Goal: Register for event/course

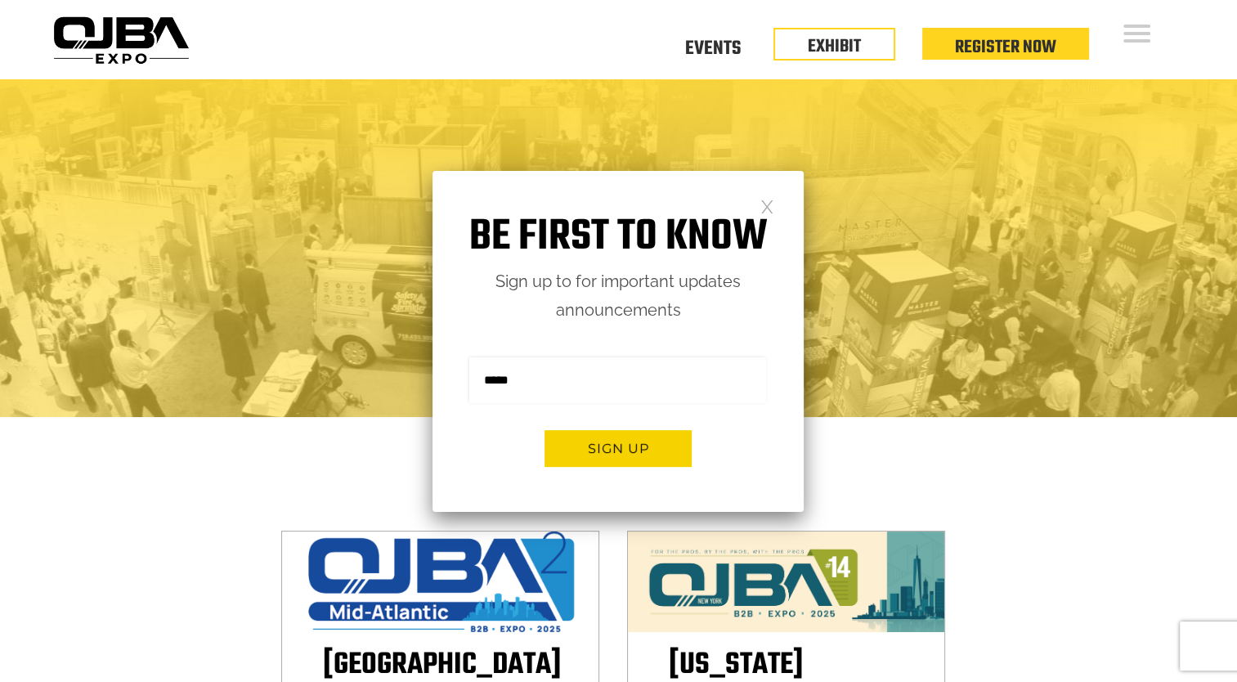
click at [771, 208] on link at bounding box center [767, 206] width 14 height 14
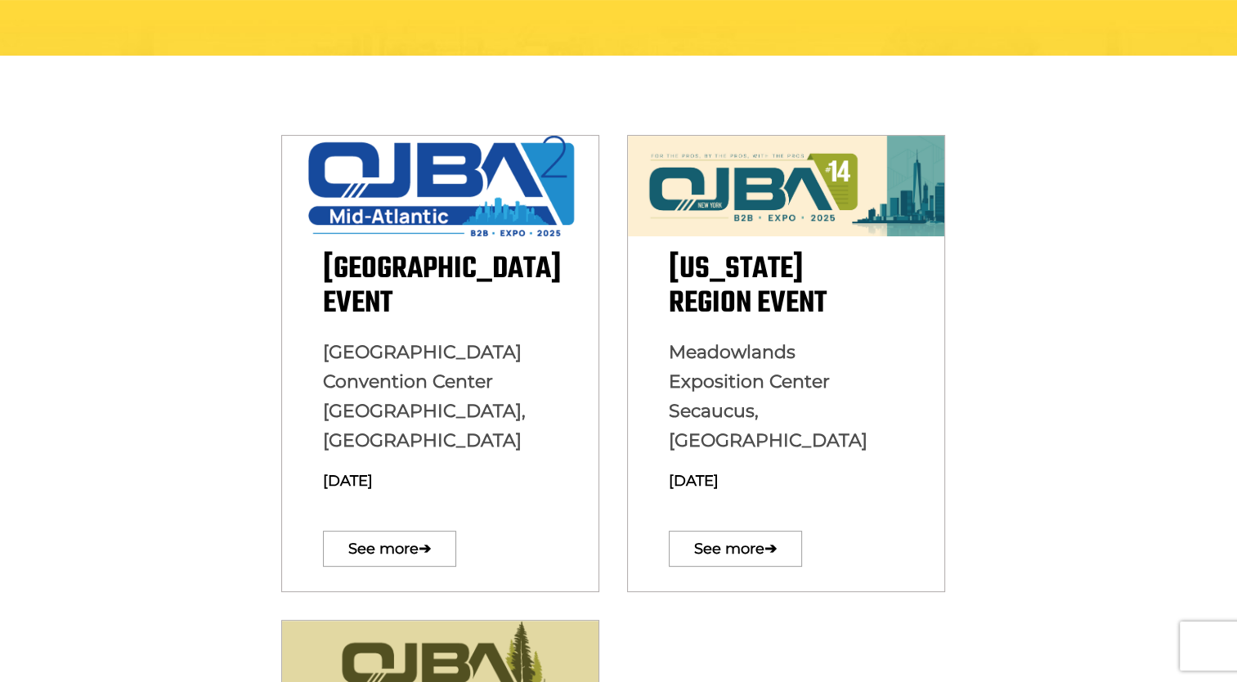
scroll to position [467, 0]
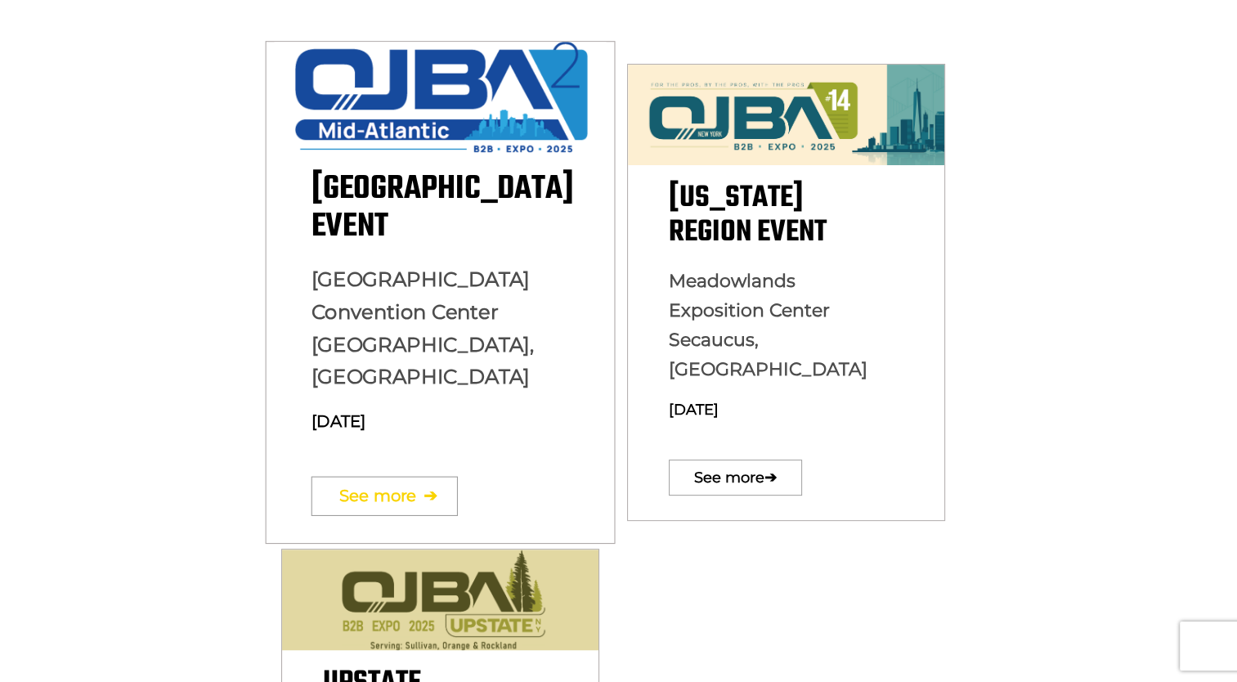
click at [409, 476] on link "See more ➔" at bounding box center [384, 495] width 146 height 39
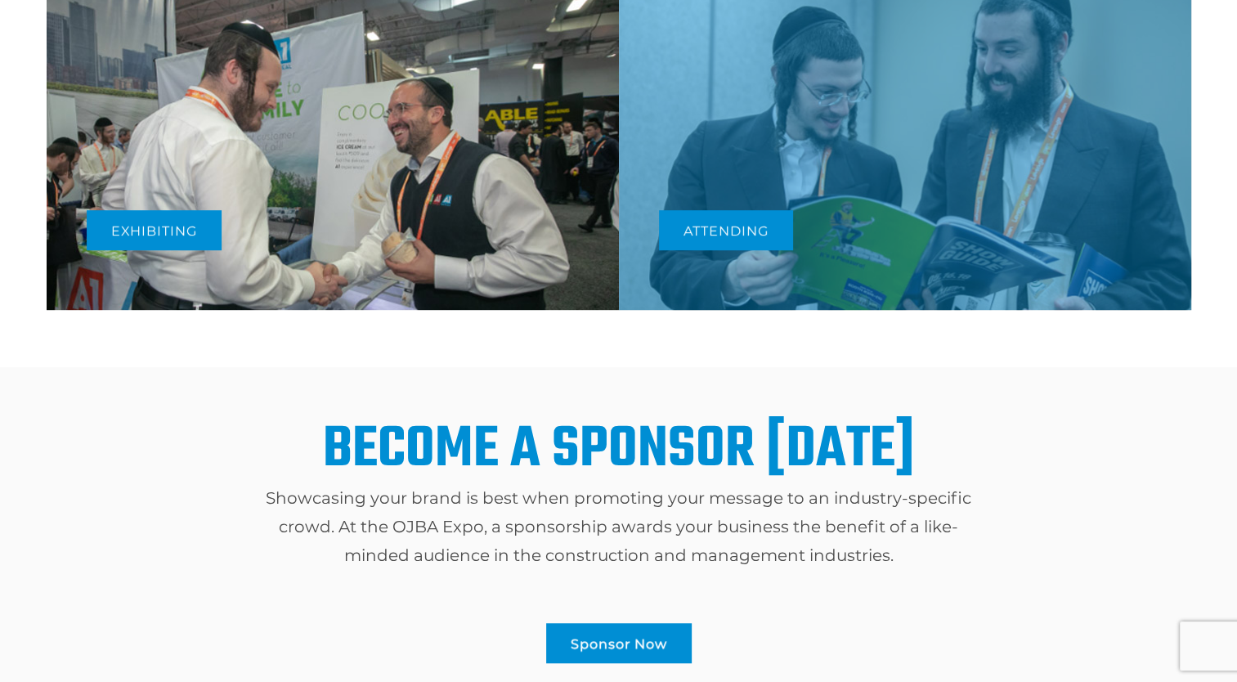
scroll to position [818, 0]
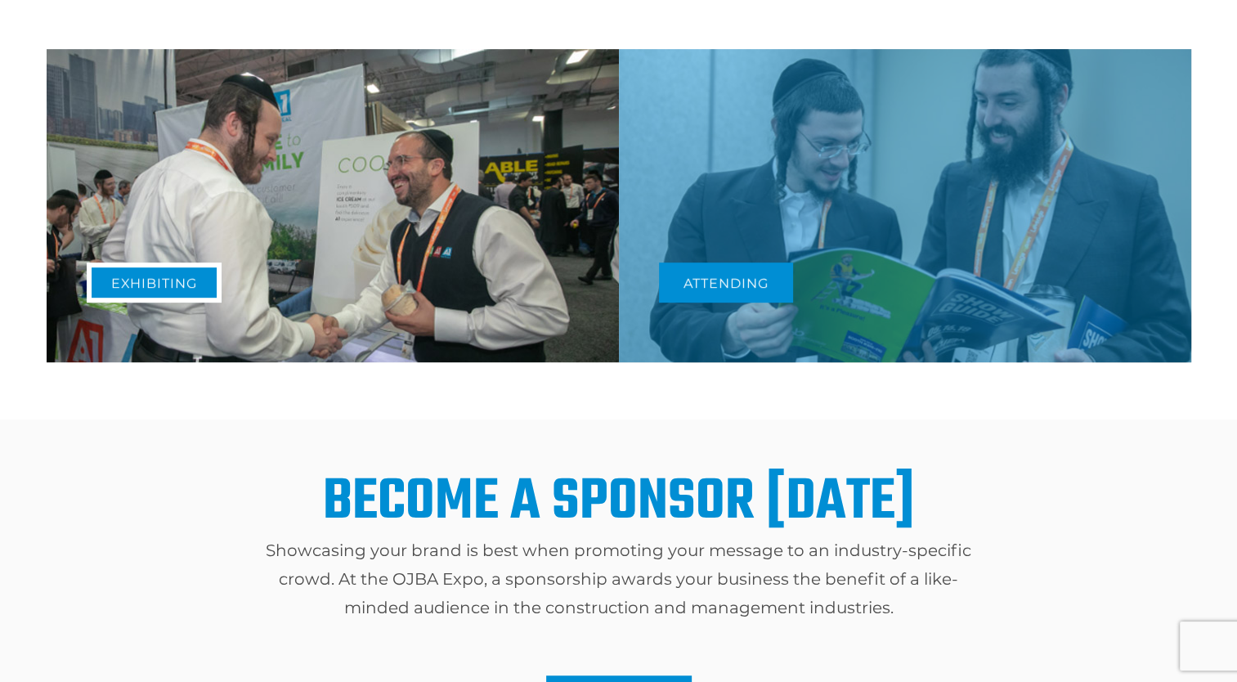
click at [187, 277] on link "Exhibiting" at bounding box center [154, 282] width 135 height 40
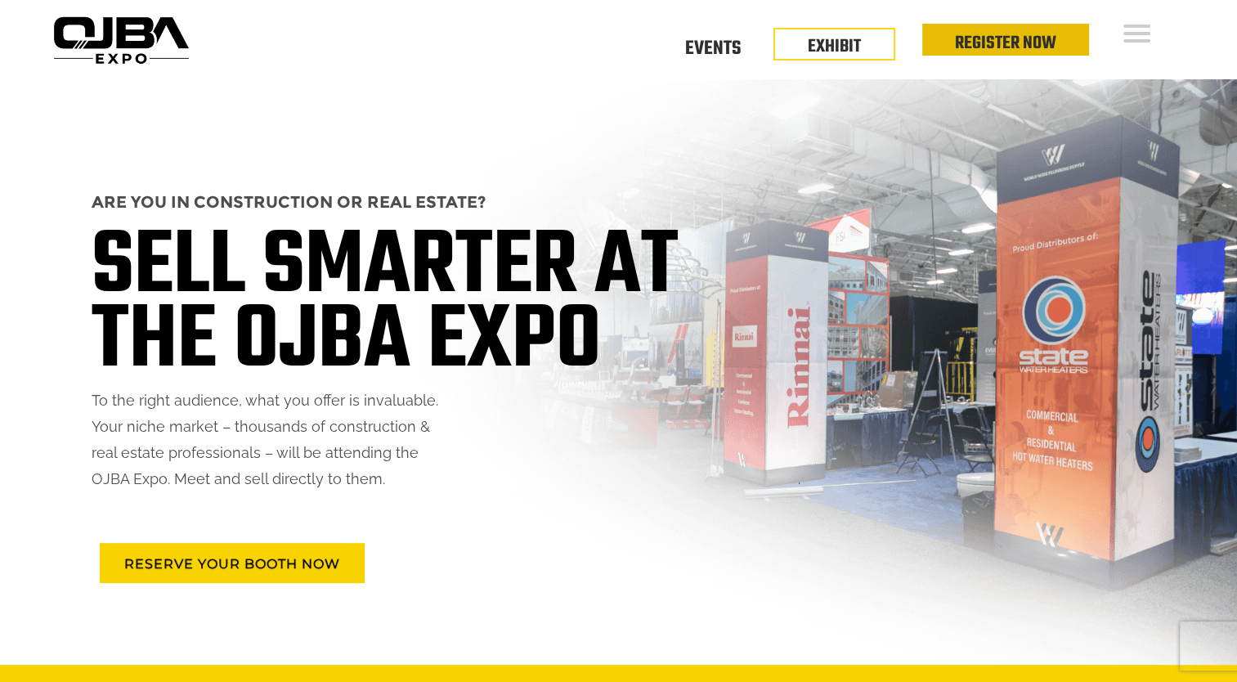
click at [1003, 47] on link "Register Now" at bounding box center [1005, 43] width 101 height 28
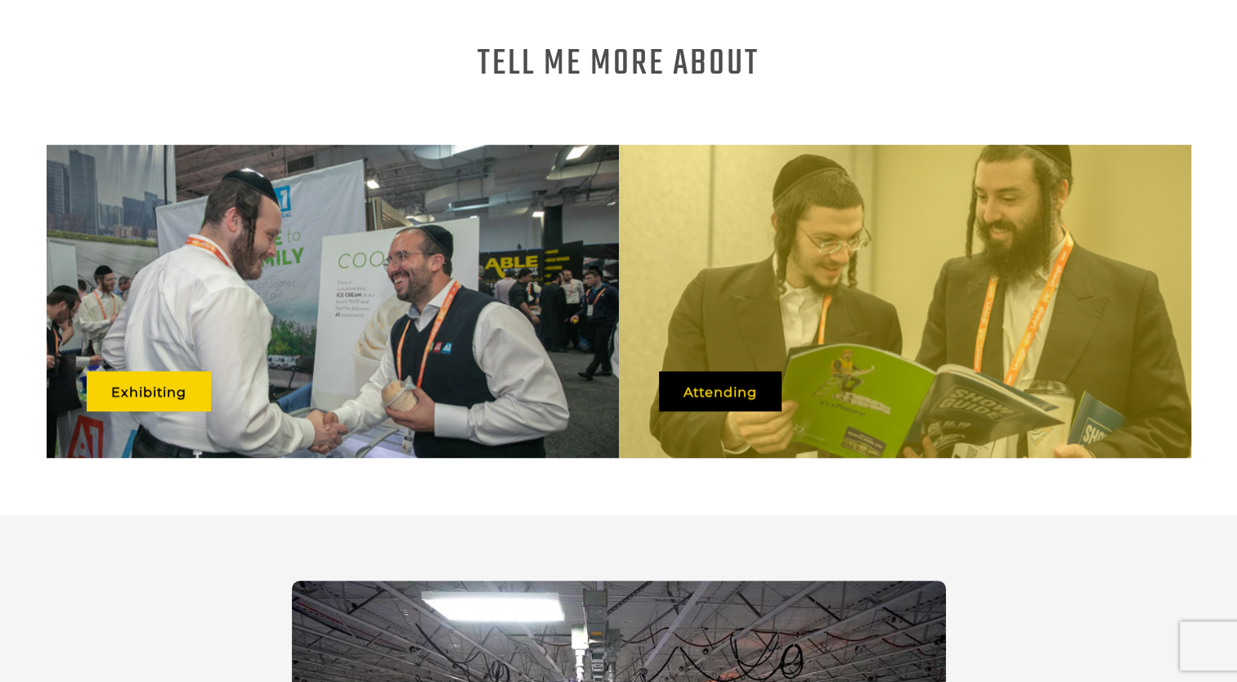
scroll to position [880, 0]
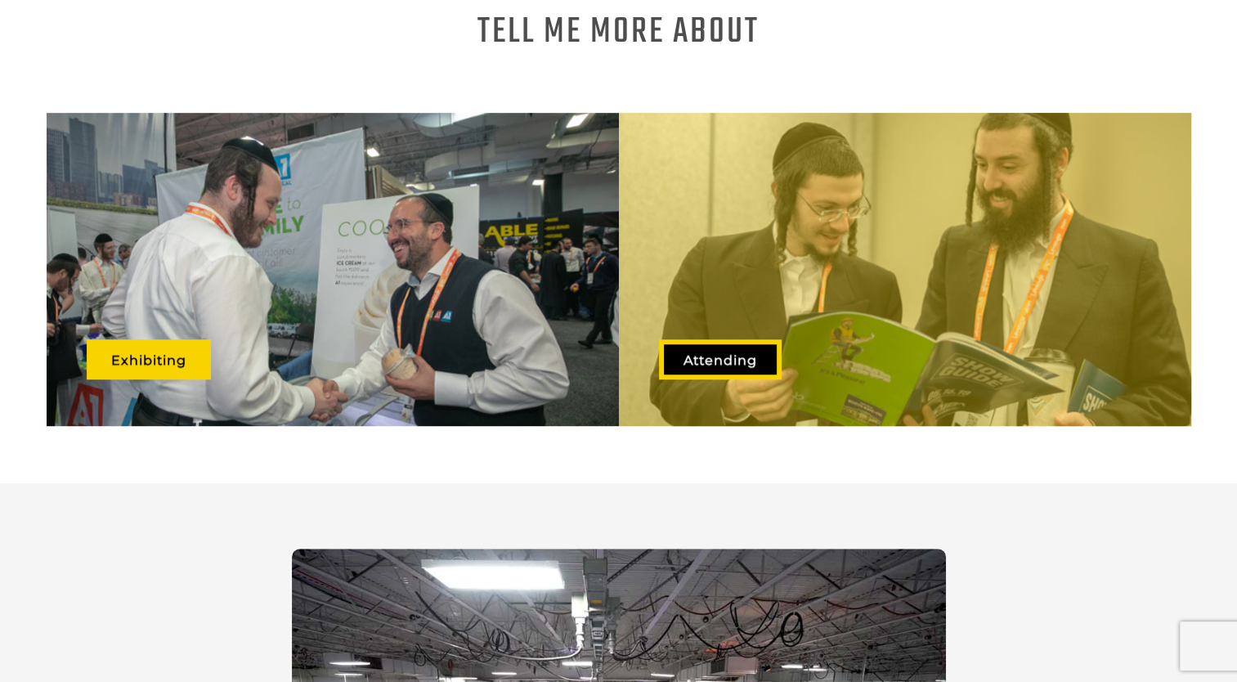
click at [763, 339] on link "Attending" at bounding box center [720, 359] width 123 height 40
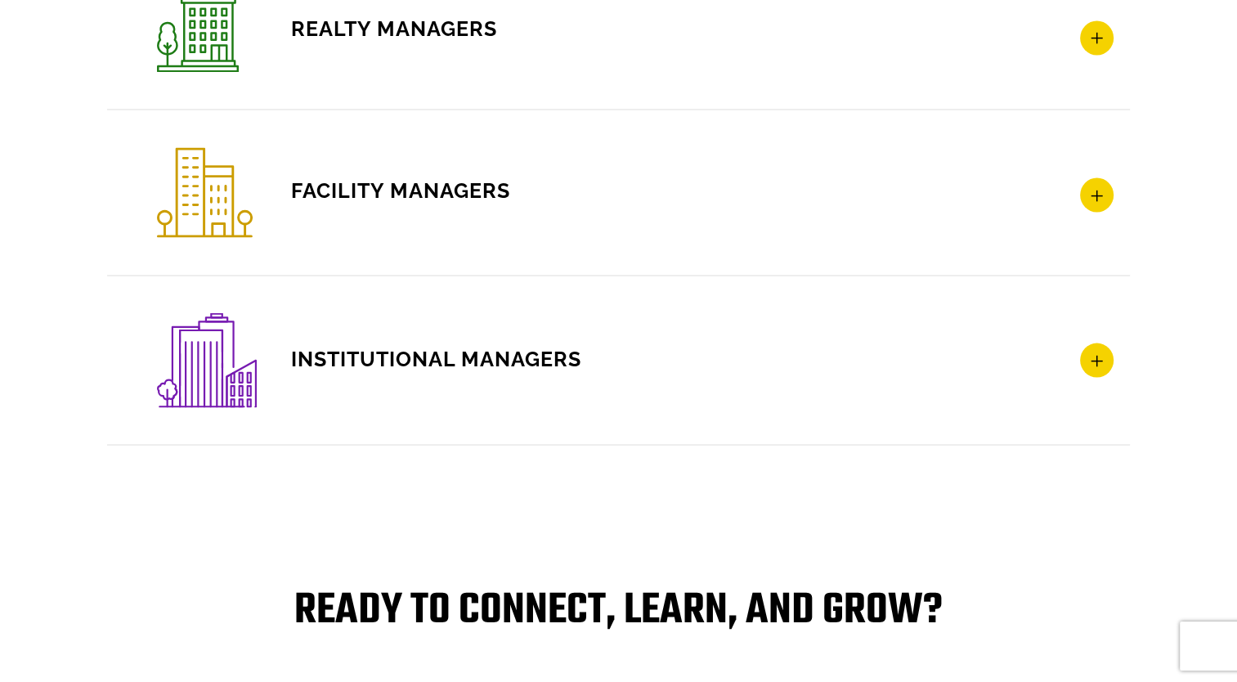
scroll to position [2965, 0]
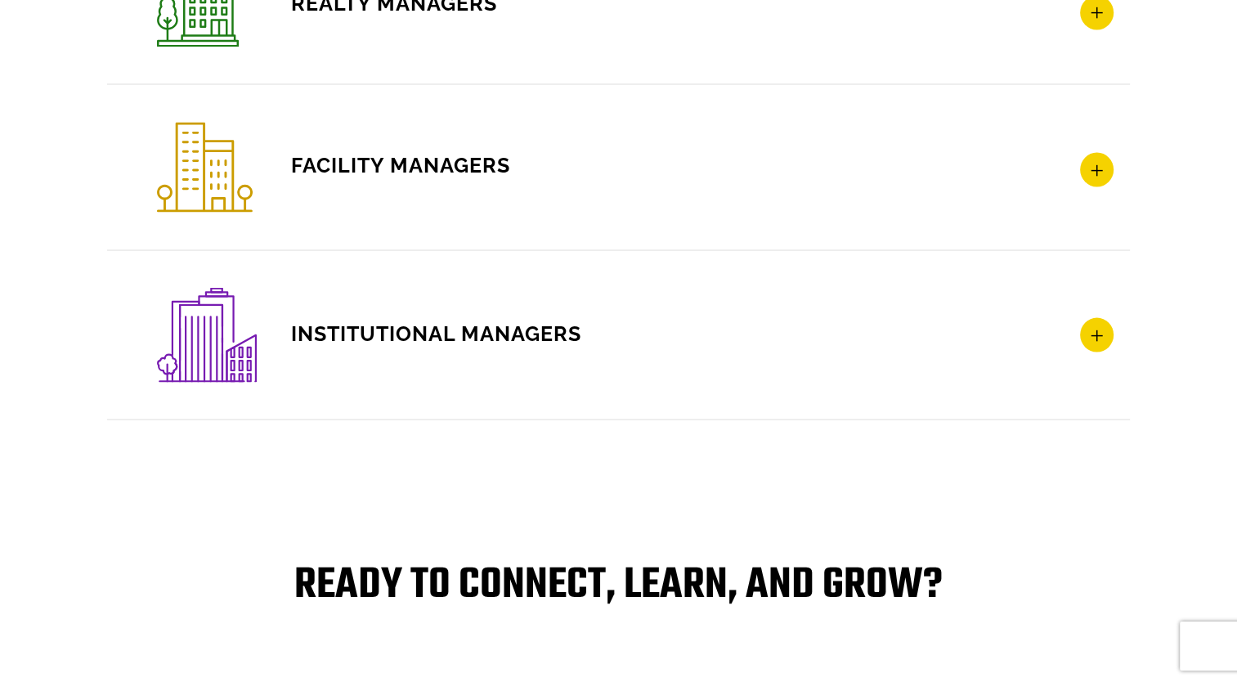
click at [1094, 177] on icon at bounding box center [1097, 169] width 34 height 34
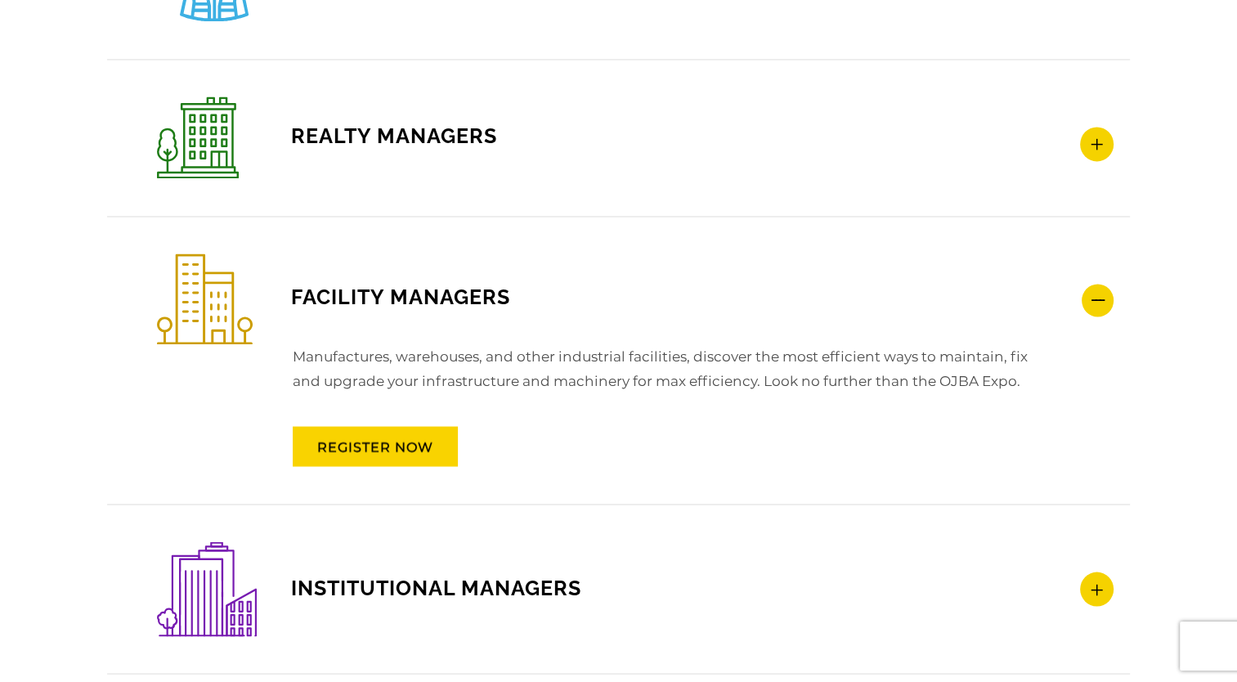
scroll to position [2682, 0]
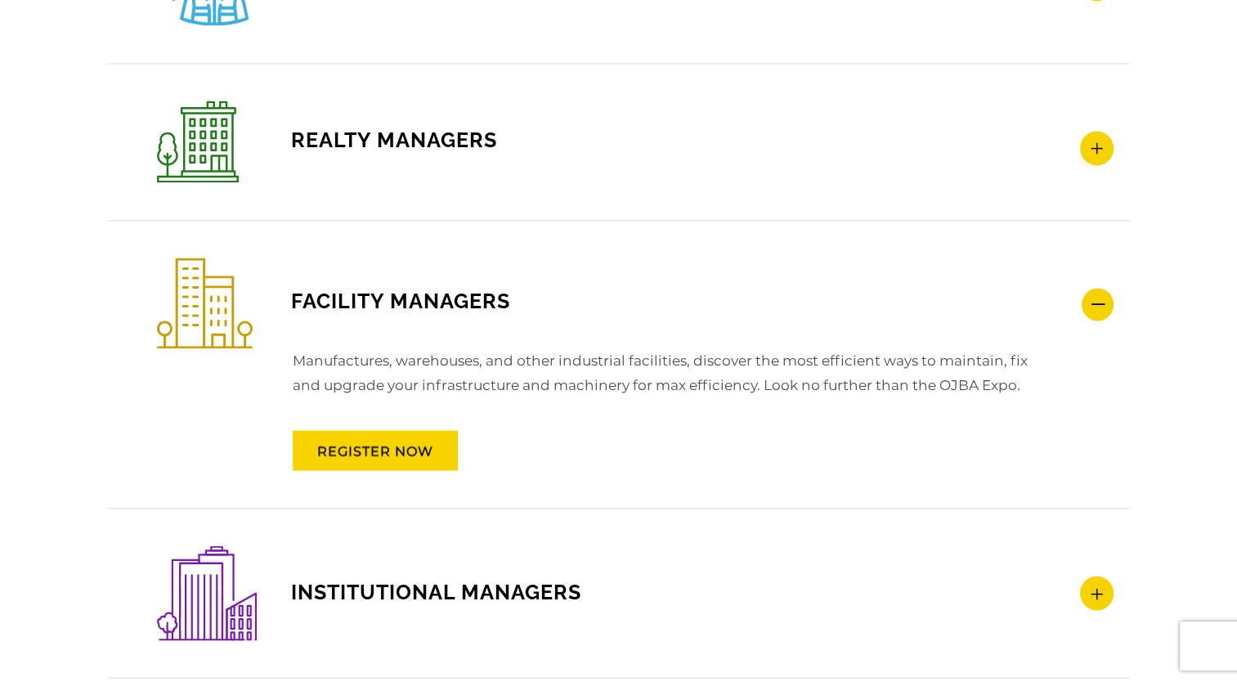
click at [1085, 133] on icon at bounding box center [1097, 148] width 34 height 34
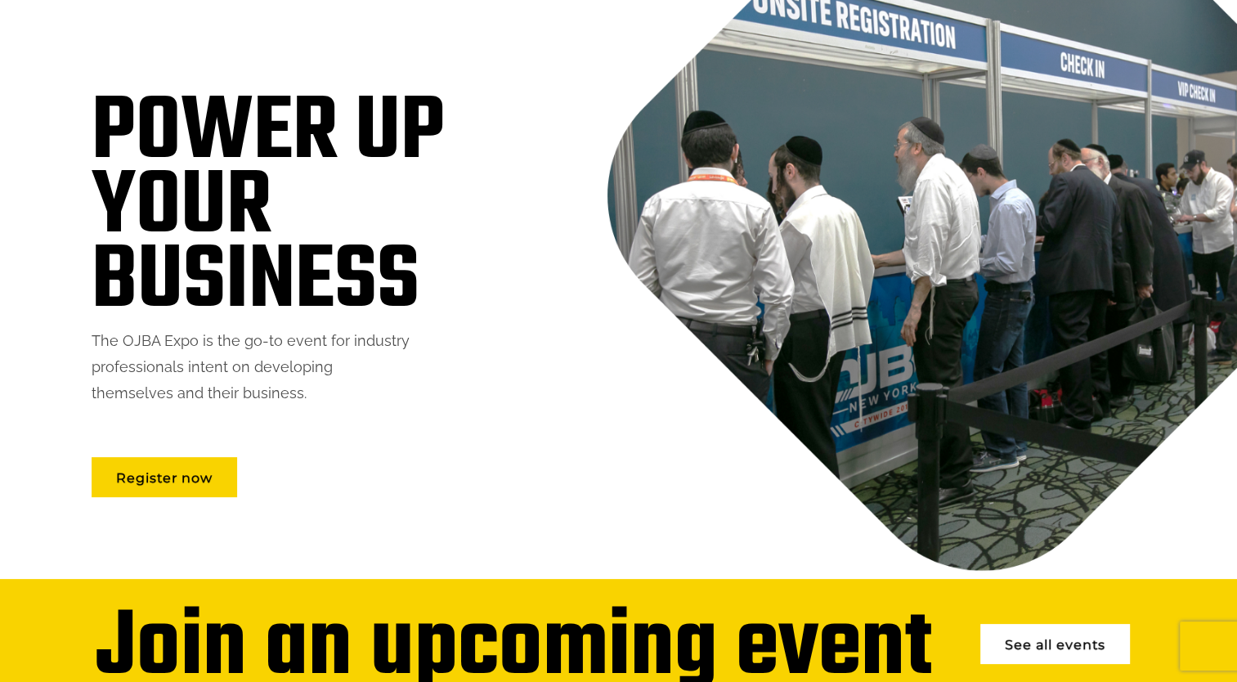
scroll to position [0, 0]
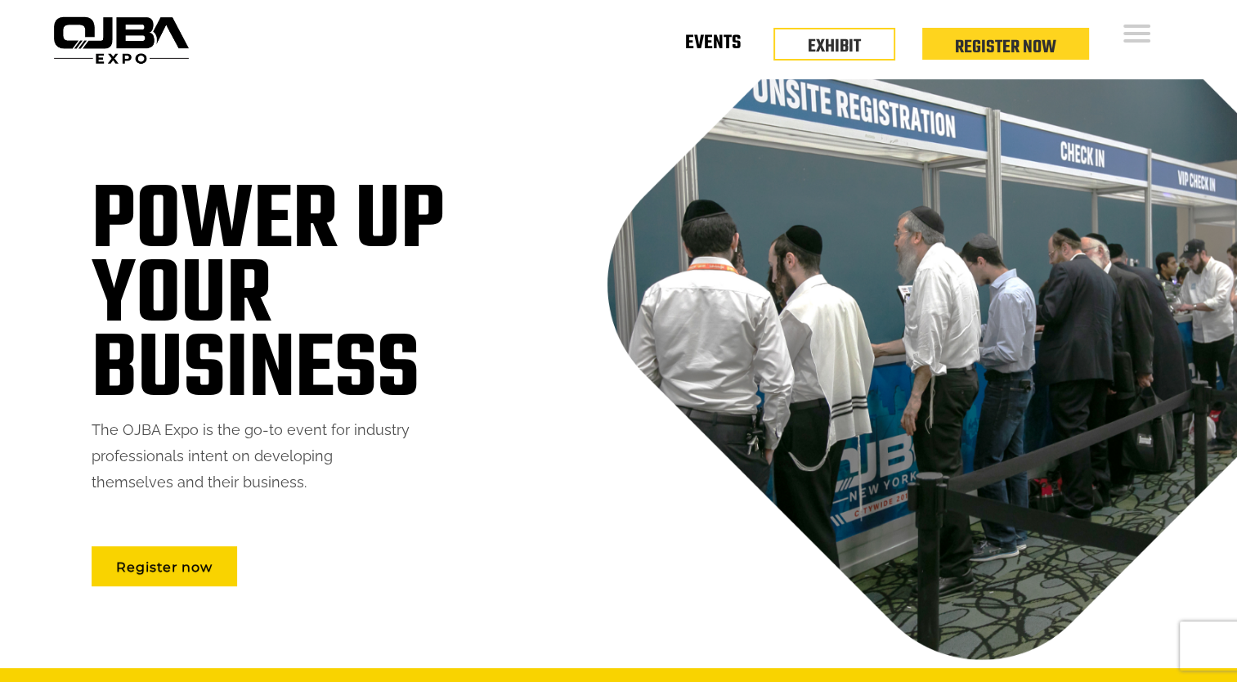
click at [719, 43] on link "Events" at bounding box center [713, 46] width 56 height 6
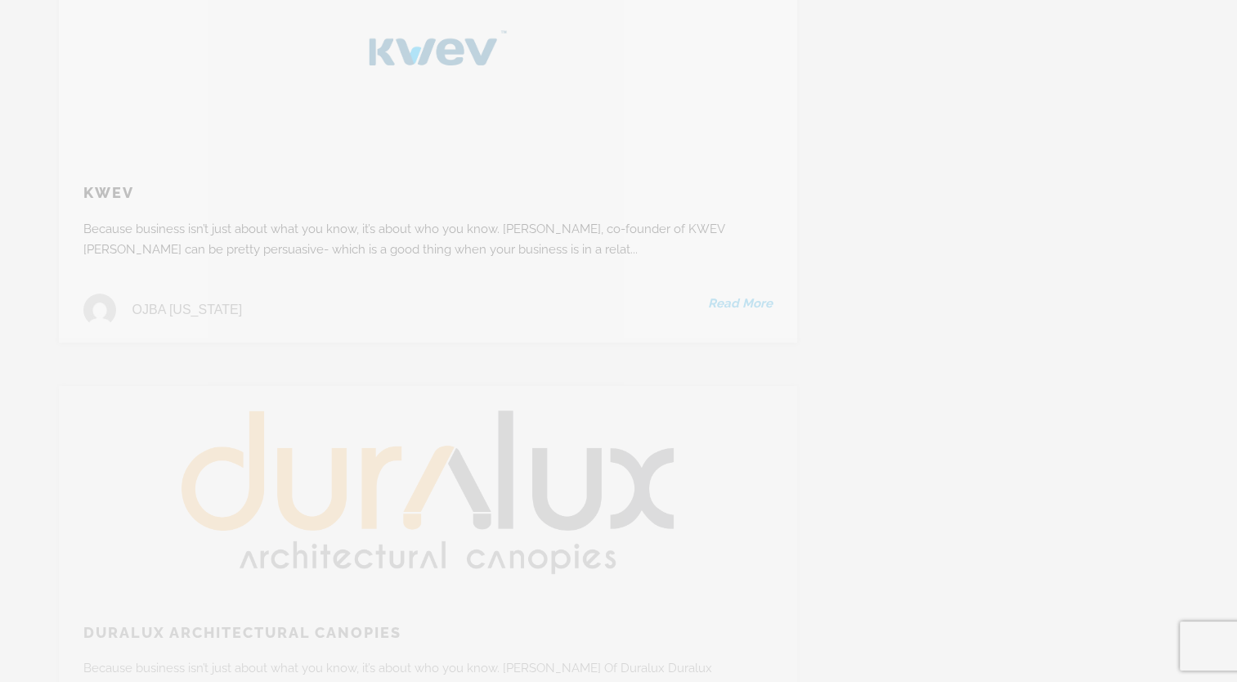
scroll to position [12832, 0]
